Goal: Task Accomplishment & Management: Manage account settings

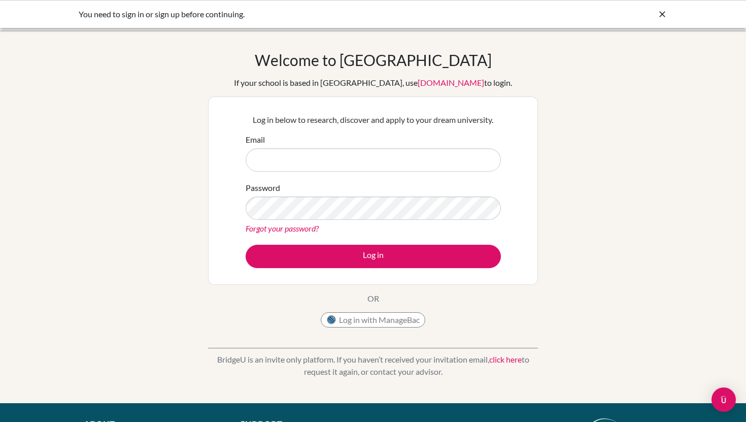
click at [266, 146] on div "Email" at bounding box center [373, 153] width 255 height 38
click at [266, 157] on input "Email" at bounding box center [373, 159] width 255 height 23
click at [664, 13] on icon at bounding box center [663, 14] width 10 height 10
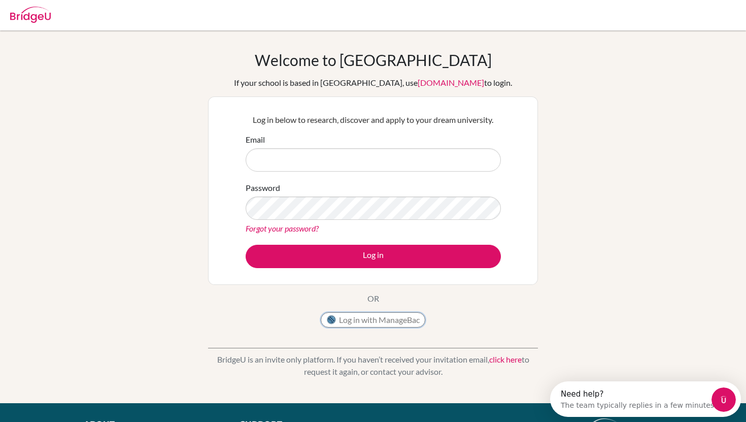
click at [349, 326] on button "Log in with ManageBac" at bounding box center [373, 319] width 105 height 15
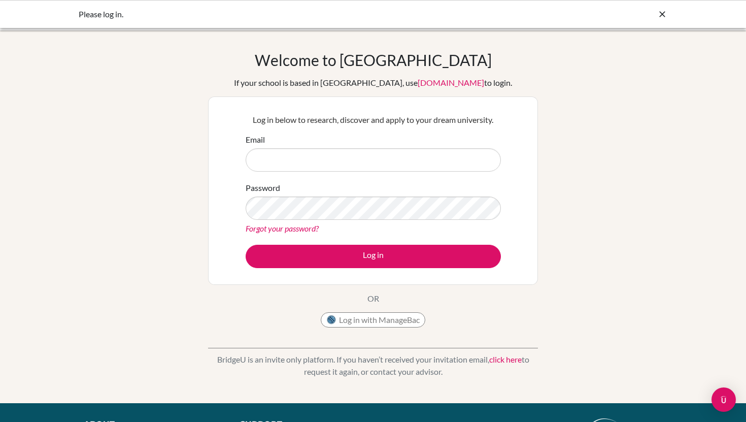
click at [512, 60] on div "Welcome to BridgeU If your school is based in China, use app.bridge-u.com.cn to…" at bounding box center [373, 192] width 330 height 282
click at [366, 320] on button "Log in with ManageBac" at bounding box center [373, 319] width 105 height 15
click at [221, 130] on div "Log in below to research, discover and apply to your dream university. Email Pa…" at bounding box center [373, 190] width 330 height 188
click at [309, 159] on input "Email" at bounding box center [373, 159] width 255 height 23
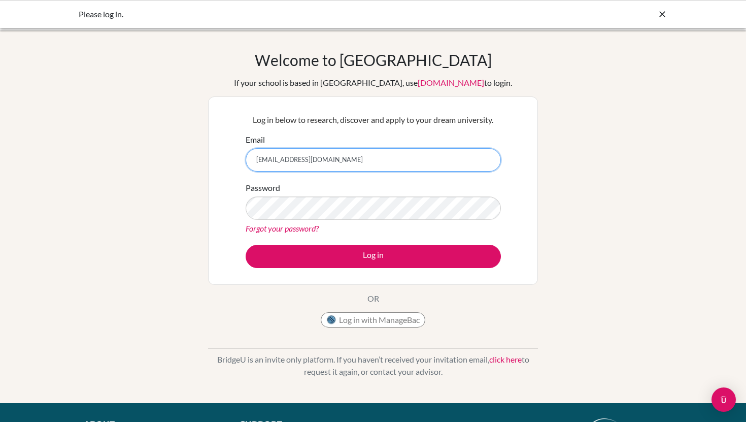
type input "[EMAIL_ADDRESS][DOMAIN_NAME]"
click at [471, 190] on div "Password Forgot your password?" at bounding box center [373, 208] width 255 height 53
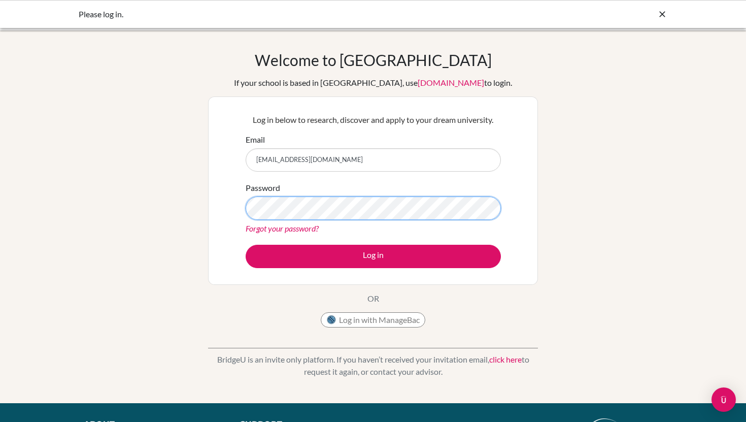
click at [246, 245] on button "Log in" at bounding box center [373, 256] width 255 height 23
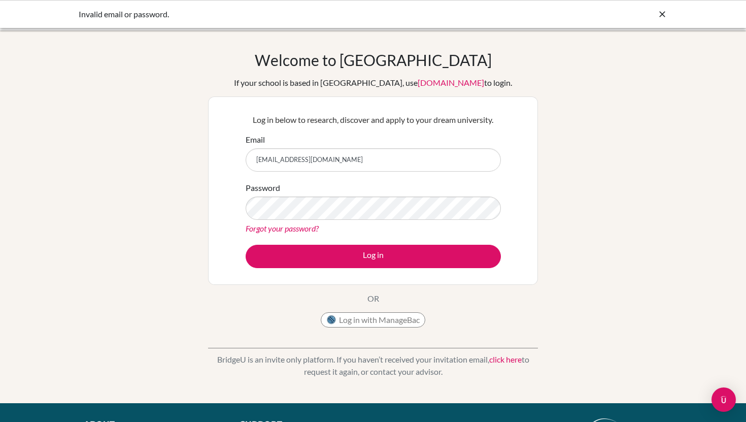
click at [662, 14] on icon at bounding box center [663, 14] width 10 height 10
click at [411, 316] on button "Log in with ManageBac" at bounding box center [373, 319] width 105 height 15
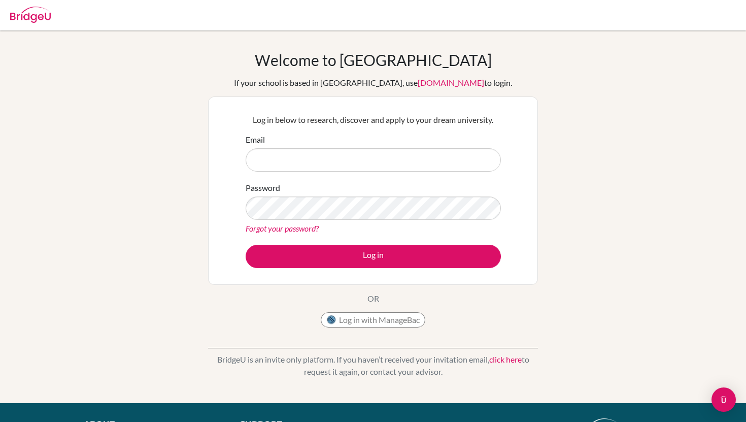
click at [211, 76] on div "Welcome to BridgeU If your school is based in China, use app.bridge-u.com.cn to…" at bounding box center [373, 192] width 330 height 282
click at [294, 156] on input "Email" at bounding box center [373, 159] width 255 height 23
type input "[EMAIL_ADDRESS][DOMAIN_NAME]"
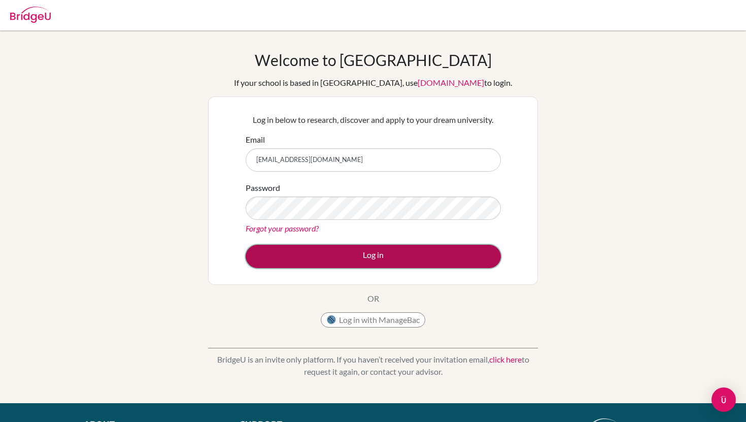
click at [323, 268] on button "Log in" at bounding box center [373, 256] width 255 height 23
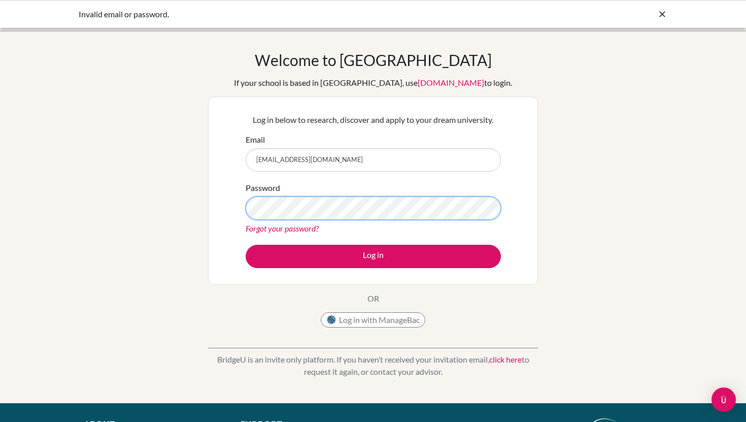
click at [246, 245] on button "Log in" at bounding box center [373, 256] width 255 height 23
click at [233, 226] on div "Log in below to research, discover and apply to your dream university. Email [E…" at bounding box center [373, 190] width 330 height 188
click at [273, 230] on link "Forgot your password?" at bounding box center [282, 228] width 73 height 10
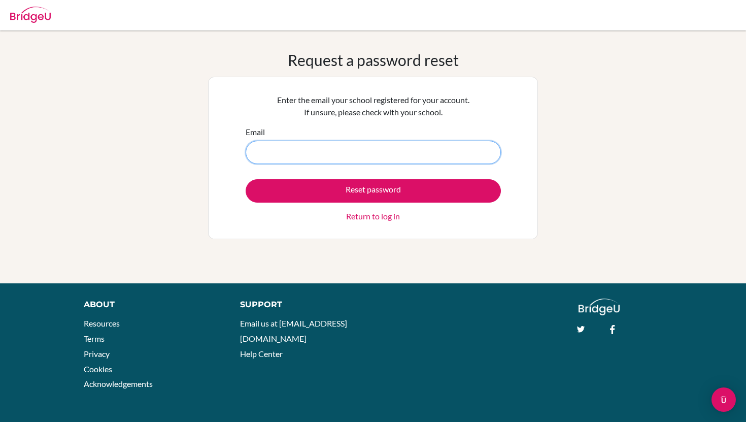
click at [330, 142] on input "Email" at bounding box center [373, 152] width 255 height 23
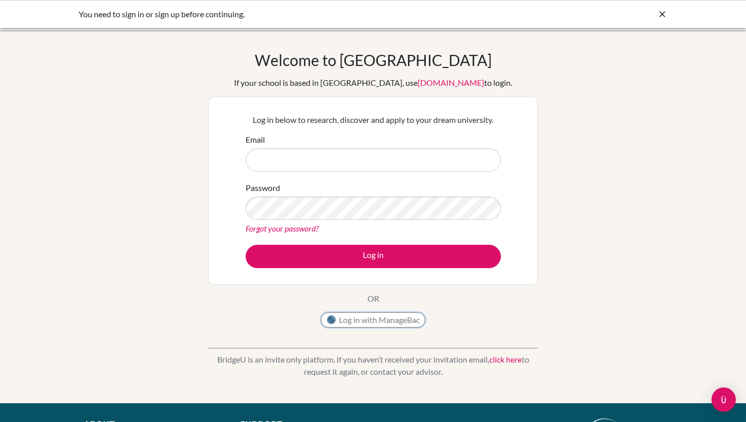
click at [370, 318] on button "Log in with ManageBac" at bounding box center [373, 319] width 105 height 15
click at [502, 360] on link "click here" at bounding box center [506, 359] width 32 height 10
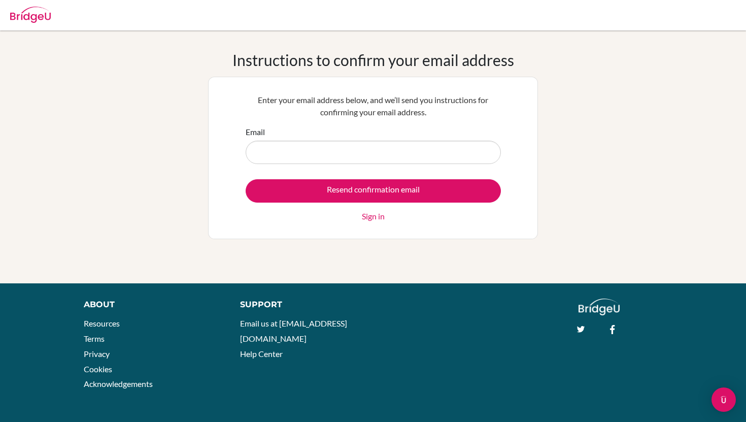
click at [292, 156] on input "Email" at bounding box center [373, 152] width 255 height 23
type input "[EMAIL_ADDRESS][DOMAIN_NAME]"
click at [246, 179] on input "Resend confirmation email" at bounding box center [373, 190] width 255 height 23
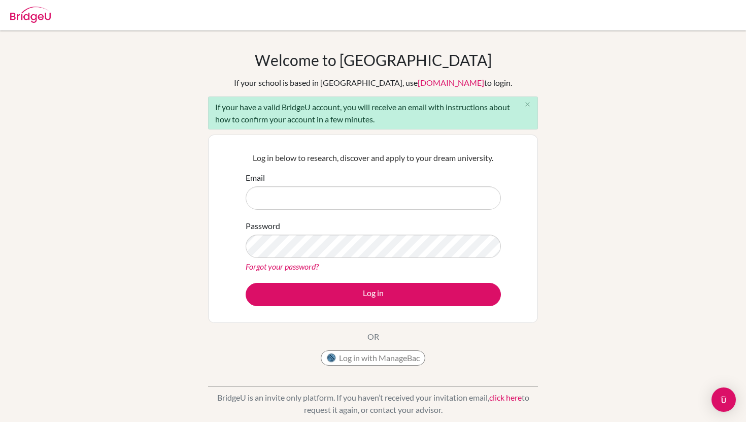
click at [403, 124] on div "If your have a valid BridgeU account, you will receive an email with instructio…" at bounding box center [373, 112] width 330 height 33
click at [527, 109] on button "close" at bounding box center [527, 104] width 20 height 15
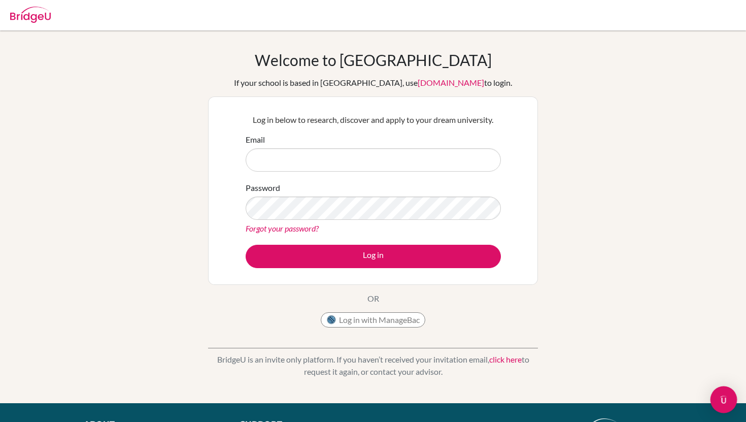
click at [715, 392] on div "Open Intercom Messenger" at bounding box center [724, 399] width 27 height 27
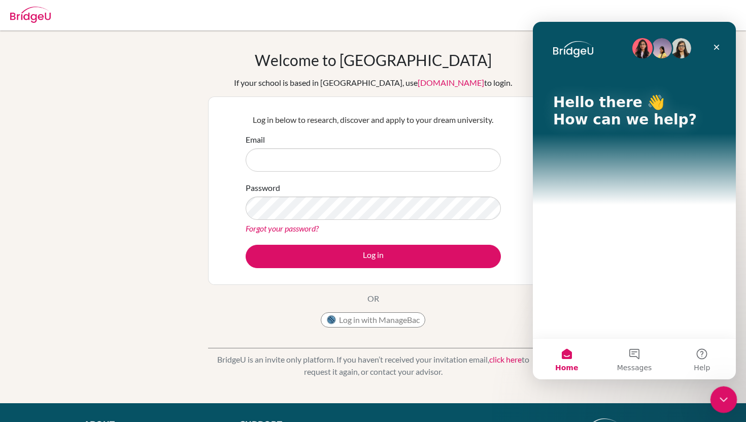
drag, startPoint x: 715, startPoint y: 391, endPoint x: 1389, endPoint y: 747, distance: 762.3
click at [712, 389] on div "Close Intercom Messenger" at bounding box center [722, 398] width 24 height 24
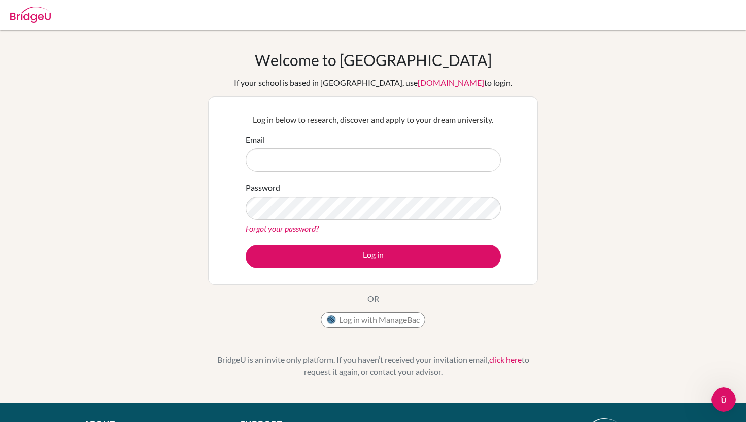
click at [361, 328] on div "Log in with ManageBac" at bounding box center [373, 322] width 105 height 20
click at [359, 322] on button "Log in with ManageBac" at bounding box center [373, 319] width 105 height 15
